Goal: Information Seeking & Learning: Check status

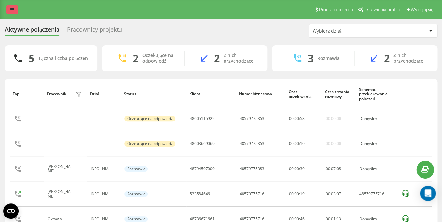
click at [15, 11] on link at bounding box center [12, 9] width 12 height 9
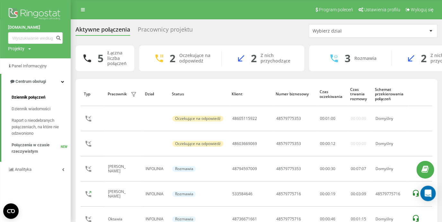
click at [27, 98] on span "Dziennik połączeń" at bounding box center [29, 97] width 34 height 6
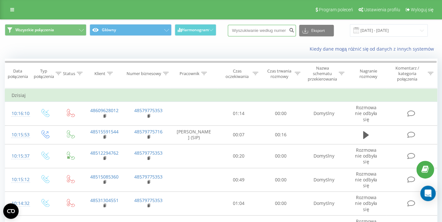
click at [261, 31] on input at bounding box center [262, 31] width 68 height 12
paste input "606 906 830"
type input "606 906 830"
click at [295, 31] on icon "submit" at bounding box center [291, 29] width 5 height 4
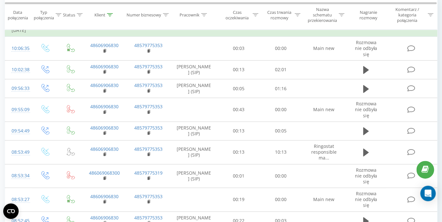
scroll to position [61, 0]
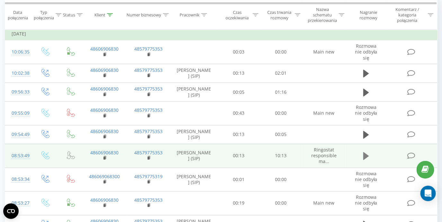
click at [367, 158] on icon at bounding box center [366, 156] width 6 height 8
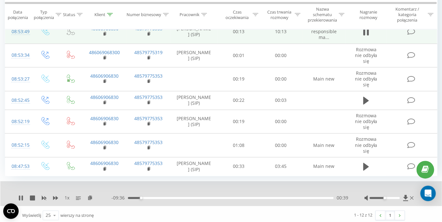
scroll to position [189, 0]
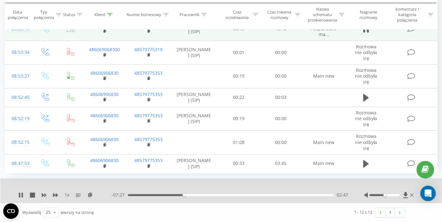
click at [169, 193] on div "- 07:27 02:47 02:47" at bounding box center [230, 194] width 237 height 6
click at [169, 195] on div "02:47" at bounding box center [231, 195] width 206 height 2
click at [156, 194] on div "01:23" at bounding box center [231, 195] width 206 height 2
click at [143, 194] on div "01:24" at bounding box center [231, 195] width 206 height 2
click at [32, 195] on icon at bounding box center [32, 194] width 5 height 5
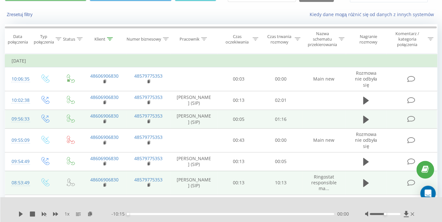
scroll to position [0, 0]
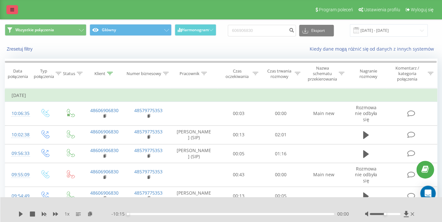
click at [13, 10] on icon at bounding box center [12, 9] width 4 height 5
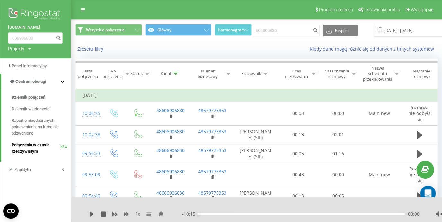
click at [31, 148] on span "Połączenia w czasie rzeczywistym" at bounding box center [36, 147] width 49 height 13
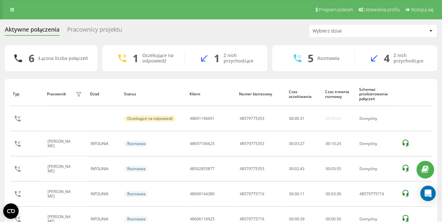
click at [13, 15] on div "Program poleceń Ustawienia profilu Wyloguj się" at bounding box center [221, 9] width 442 height 19
click at [13, 11] on icon at bounding box center [12, 9] width 4 height 5
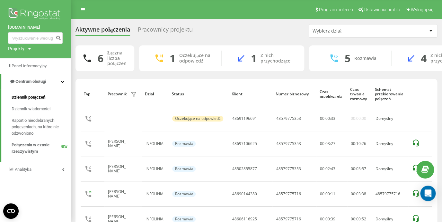
click at [35, 95] on span "Dziennik połączeń" at bounding box center [29, 97] width 34 height 6
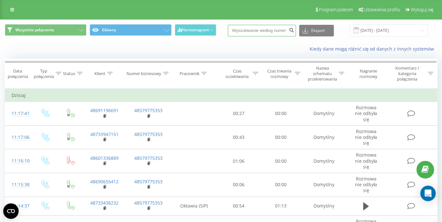
click at [255, 32] on input at bounding box center [262, 31] width 68 height 12
paste input "48606116925"
type input "48606116925"
click at [295, 31] on icon "submit" at bounding box center [291, 29] width 5 height 4
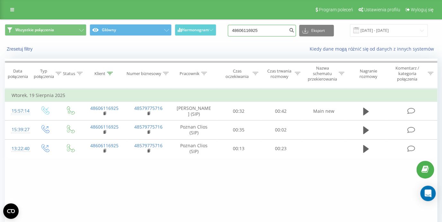
drag, startPoint x: 268, startPoint y: 33, endPoint x: 223, endPoint y: 26, distance: 44.6
click at [228, 26] on input "48606116925" at bounding box center [262, 31] width 68 height 12
type input "608354498"
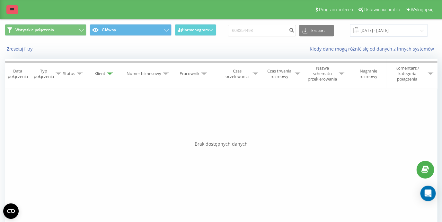
click at [12, 11] on icon at bounding box center [12, 9] width 4 height 5
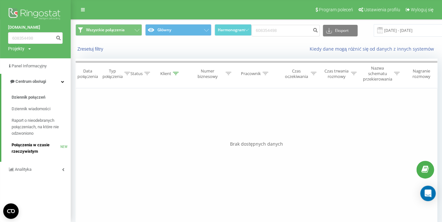
click at [39, 146] on span "Połączenia w czasie rzeczywistym" at bounding box center [36, 147] width 49 height 13
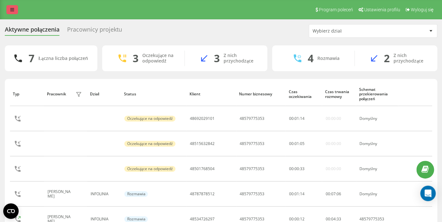
click at [13, 12] on link at bounding box center [12, 9] width 12 height 9
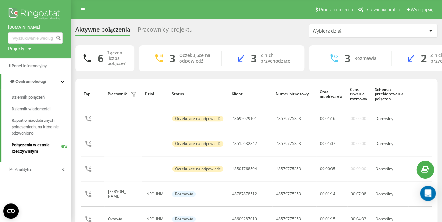
click at [36, 145] on span "Połączenia w czasie rzeczywistym" at bounding box center [36, 147] width 49 height 13
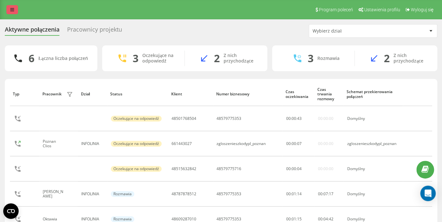
click at [10, 10] on link at bounding box center [12, 9] width 12 height 9
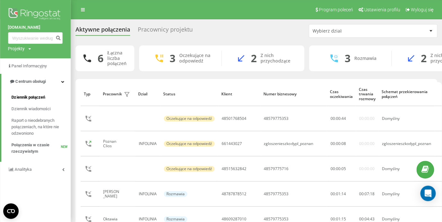
click at [26, 97] on span "Dziennik połączeń" at bounding box center [29, 97] width 34 height 6
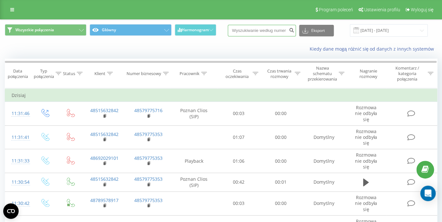
click at [255, 32] on input at bounding box center [262, 31] width 68 height 12
paste input "513169341"
type input "513169341"
click at [295, 30] on icon "submit" at bounding box center [291, 29] width 5 height 4
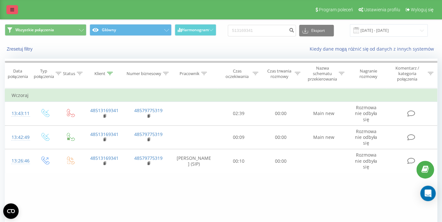
click at [12, 14] on link at bounding box center [12, 9] width 12 height 9
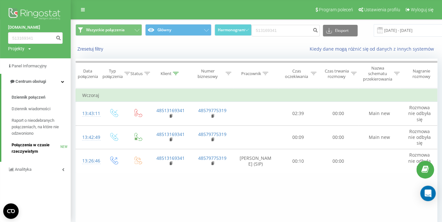
click at [26, 145] on span "Połączenia w czasie rzeczywistym" at bounding box center [36, 147] width 49 height 13
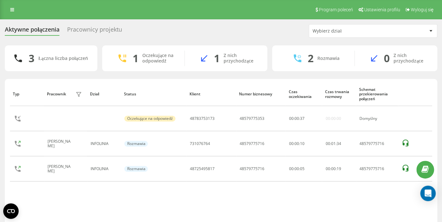
click at [86, 31] on div "Pracownicy projektu" at bounding box center [94, 31] width 55 height 10
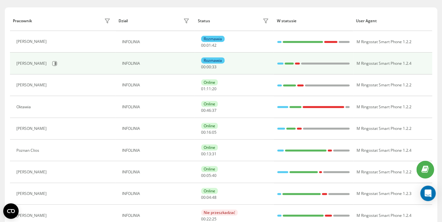
scroll to position [77, 0]
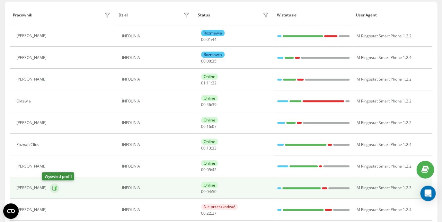
click at [52, 186] on icon at bounding box center [54, 187] width 5 height 5
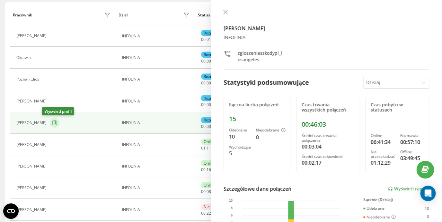
click at [52, 124] on icon at bounding box center [54, 122] width 5 height 5
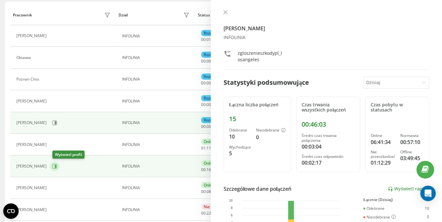
click at [57, 169] on button at bounding box center [55, 166] width 10 height 10
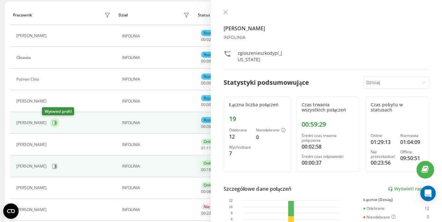
click at [52, 122] on icon at bounding box center [54, 122] width 5 height 5
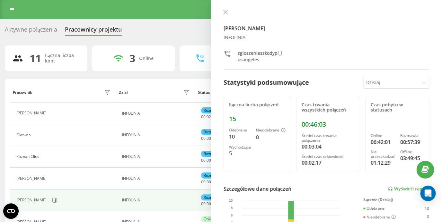
click at [34, 31] on div "Aktywne połączenia" at bounding box center [31, 31] width 52 height 10
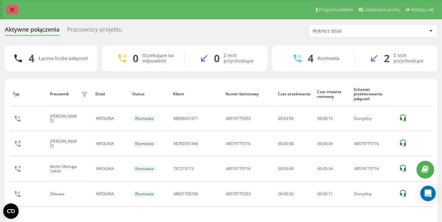
click at [9, 14] on link at bounding box center [12, 9] width 12 height 9
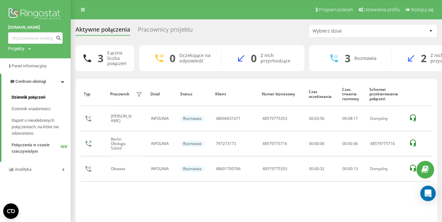
click at [35, 98] on span "Dziennik połączeń" at bounding box center [29, 97] width 34 height 6
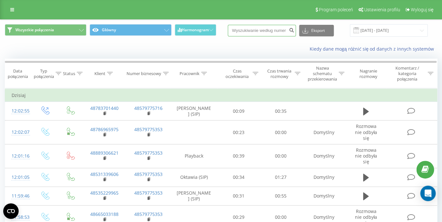
click at [274, 32] on input at bounding box center [262, 31] width 68 height 12
paste input "48511514529"
type input "48511514529"
click at [293, 33] on button "submit" at bounding box center [291, 31] width 9 height 12
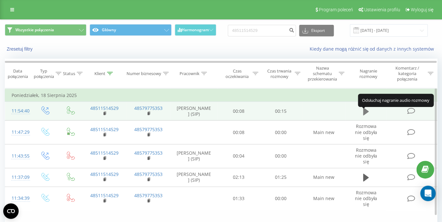
click at [367, 113] on icon at bounding box center [366, 111] width 6 height 8
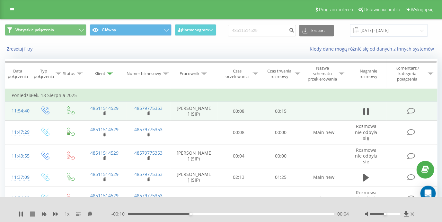
click at [33, 214] on icon at bounding box center [32, 213] width 5 height 5
click at [12, 11] on icon at bounding box center [12, 9] width 4 height 5
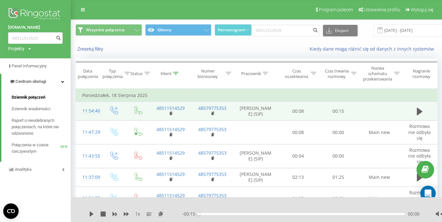
click at [32, 98] on span "Dziennik połączeń" at bounding box center [29, 97] width 34 height 6
click at [33, 97] on span "Dziennik połączeń" at bounding box center [29, 97] width 34 height 6
click at [38, 148] on span "Połączenia w czasie rzeczywistym" at bounding box center [36, 147] width 49 height 13
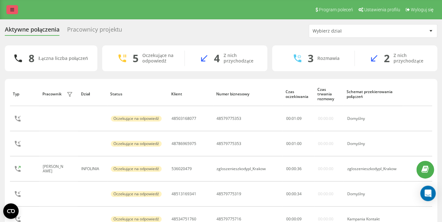
click at [14, 10] on icon at bounding box center [12, 9] width 4 height 5
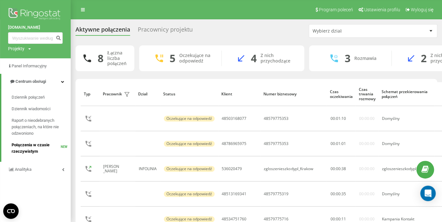
click at [30, 149] on span "Połączenia w czasie rzeczywistym" at bounding box center [36, 147] width 49 height 13
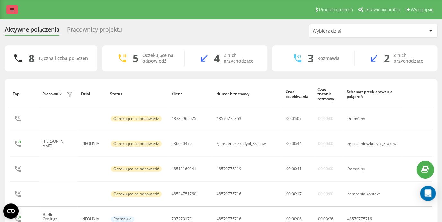
click at [15, 10] on link at bounding box center [12, 9] width 12 height 9
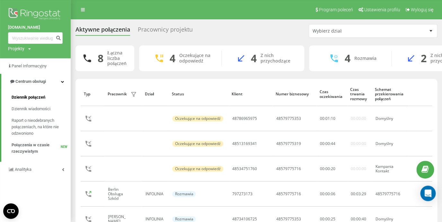
click at [43, 96] on span "Dziennik połączeń" at bounding box center [29, 97] width 34 height 6
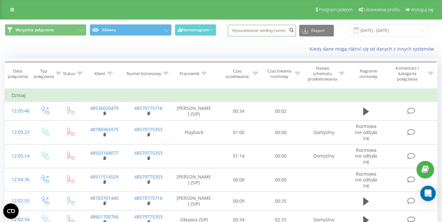
click at [269, 30] on input at bounding box center [262, 31] width 68 height 12
paste input "48734106725"
type input "48734106725"
click at [295, 31] on icon "submit" at bounding box center [291, 29] width 5 height 4
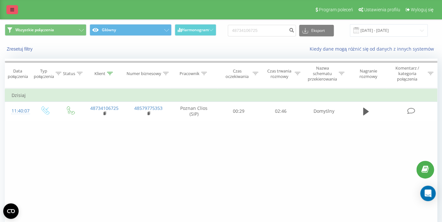
click at [15, 10] on link at bounding box center [12, 9] width 12 height 9
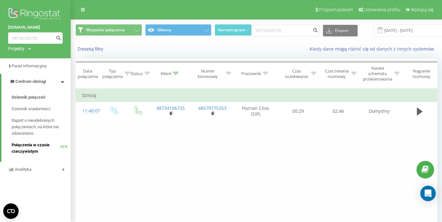
click at [21, 148] on span "Połączenia w czasie rzeczywistym" at bounding box center [36, 147] width 49 height 13
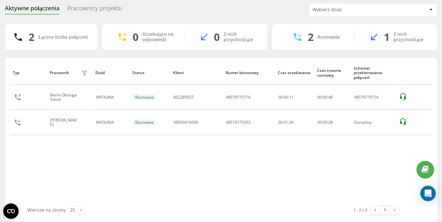
scroll to position [15, 0]
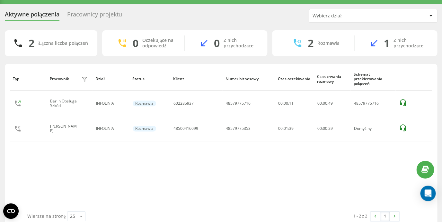
click at [104, 16] on div "Pracownicy projektu" at bounding box center [94, 16] width 55 height 10
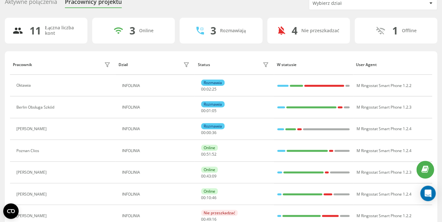
scroll to position [62, 0]
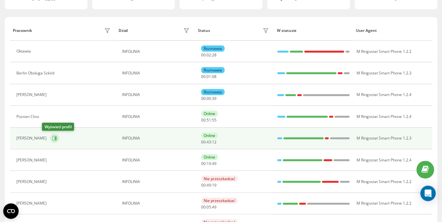
click at [55, 138] on icon at bounding box center [56, 137] width 2 height 3
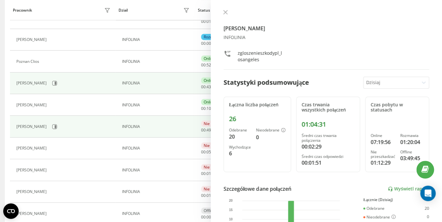
scroll to position [129, 0]
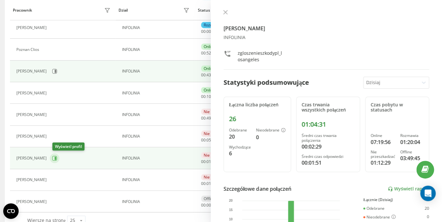
click at [57, 160] on icon at bounding box center [54, 157] width 5 height 5
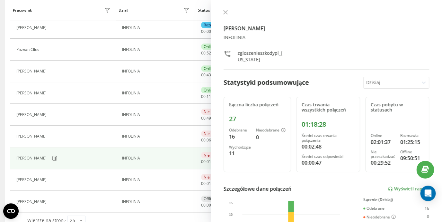
click at [3, 86] on div "Aktywne połączenia Pracownicy projektu Wybierz dział 11 Łączna liczba kont 3 On…" at bounding box center [221, 63] width 442 height 345
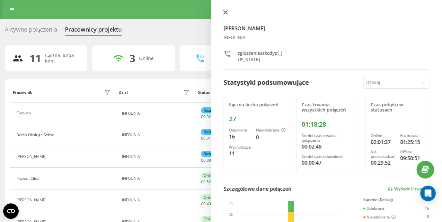
click at [225, 11] on icon at bounding box center [225, 12] width 5 height 5
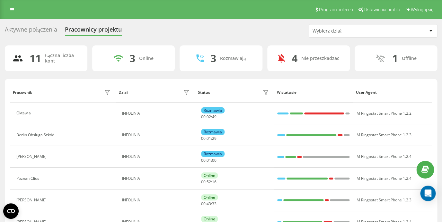
click at [37, 28] on div "Aktywne połączenia" at bounding box center [31, 31] width 52 height 10
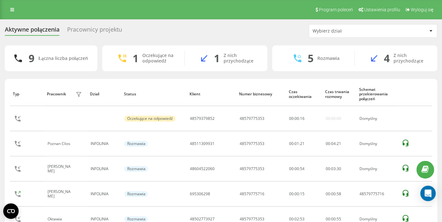
click at [82, 30] on div "Pracownicy projektu" at bounding box center [94, 31] width 55 height 10
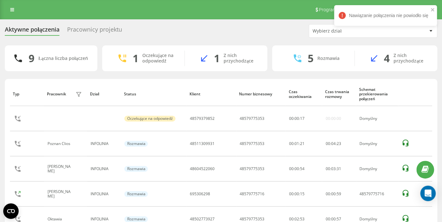
click at [82, 30] on div "Pracownicy projektu" at bounding box center [94, 31] width 55 height 10
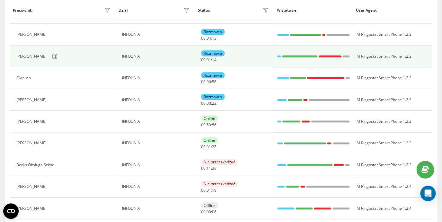
scroll to position [129, 0]
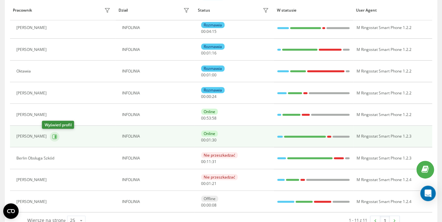
click at [55, 135] on icon at bounding box center [56, 135] width 2 height 3
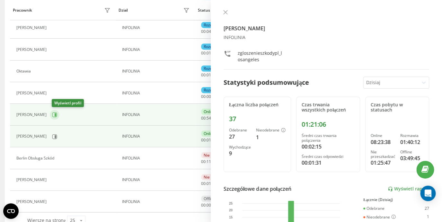
click at [56, 116] on icon at bounding box center [54, 114] width 5 height 5
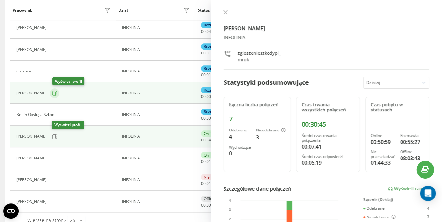
click at [59, 95] on button at bounding box center [55, 93] width 10 height 10
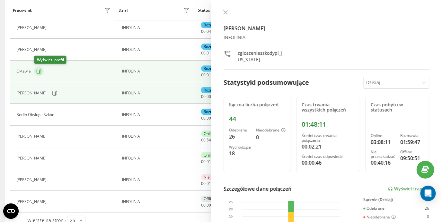
click at [39, 71] on icon at bounding box center [40, 70] width 2 height 3
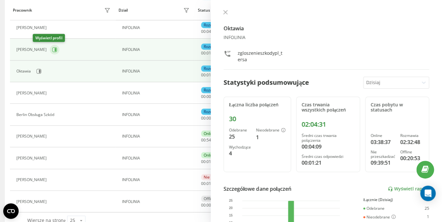
click at [55, 49] on icon at bounding box center [56, 49] width 2 height 3
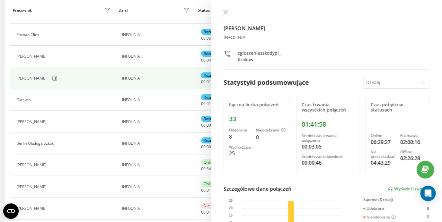
scroll to position [98, 0]
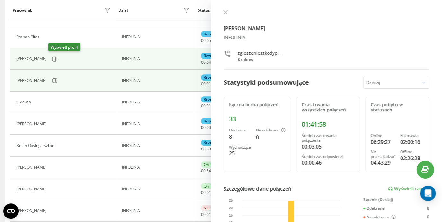
click at [54, 64] on td "[PERSON_NAME]" at bounding box center [63, 59] width 106 height 22
click at [54, 61] on button at bounding box center [55, 59] width 10 height 10
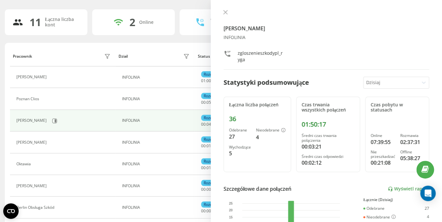
scroll to position [5, 0]
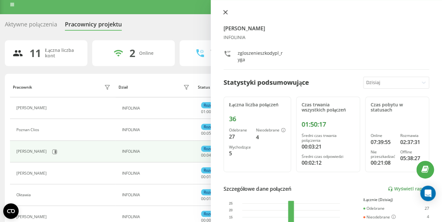
click at [225, 14] on icon at bounding box center [225, 12] width 5 height 5
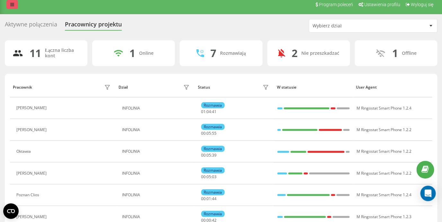
click at [12, 7] on link at bounding box center [12, 4] width 12 height 9
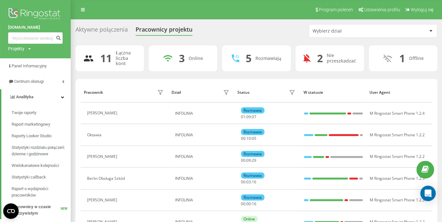
click at [98, 30] on div "Aktywne połączenia" at bounding box center [102, 31] width 52 height 10
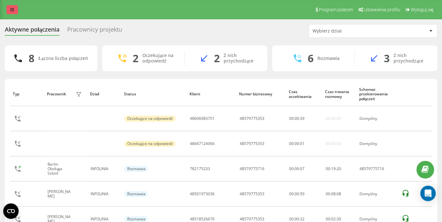
click at [9, 8] on link at bounding box center [12, 9] width 12 height 9
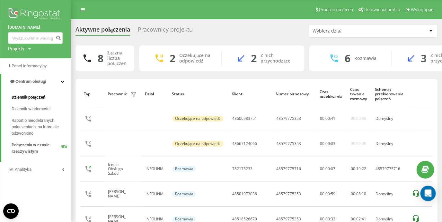
click at [31, 96] on span "Dziennik połączeń" at bounding box center [29, 97] width 34 height 6
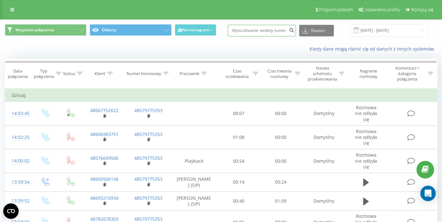
click at [262, 30] on input at bounding box center [262, 31] width 68 height 12
paste input "48513815101"
type input "48513815101"
click at [292, 33] on button "submit" at bounding box center [291, 31] width 9 height 12
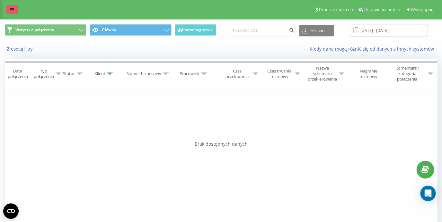
click at [12, 8] on icon at bounding box center [12, 9] width 4 height 5
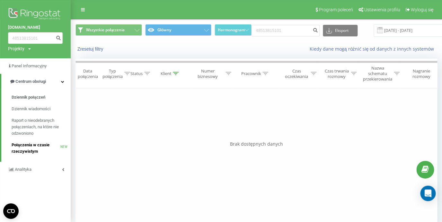
click at [35, 144] on span "Połączenia w czasie rzeczywistym" at bounding box center [36, 147] width 49 height 13
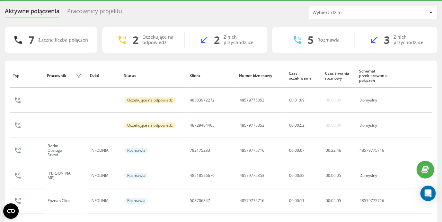
scroll to position [7, 0]
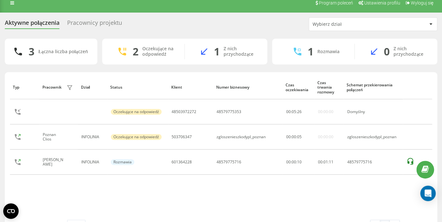
click at [81, 24] on div "Pracownicy projektu" at bounding box center [94, 24] width 55 height 10
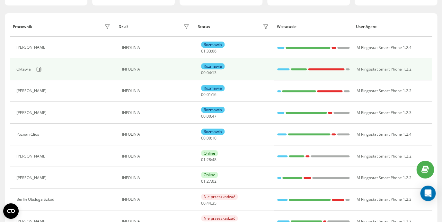
scroll to position [77, 0]
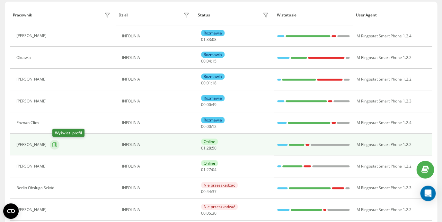
click at [56, 144] on icon at bounding box center [56, 144] width 2 height 3
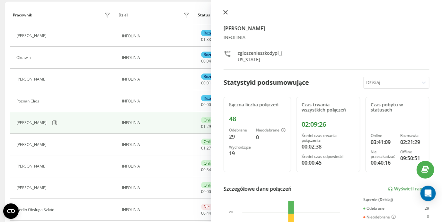
click at [225, 13] on icon at bounding box center [225, 12] width 5 height 5
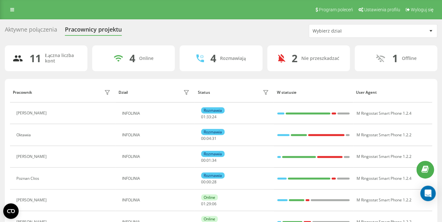
click at [35, 31] on div "Aktywne połączenia" at bounding box center [31, 31] width 52 height 10
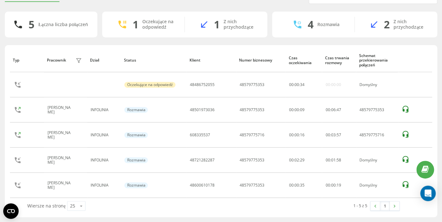
scroll to position [25, 0]
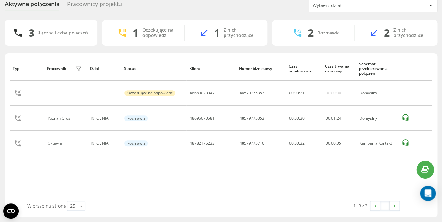
click at [94, 5] on div "Pracownicy projektu" at bounding box center [94, 6] width 55 height 10
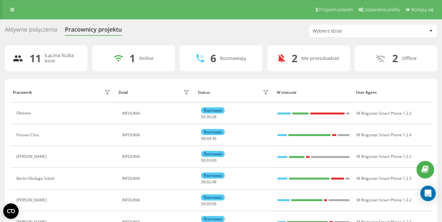
click at [45, 29] on div "Aktywne połączenia" at bounding box center [31, 31] width 52 height 10
